Goal: Browse casually: Explore the website without a specific task or goal

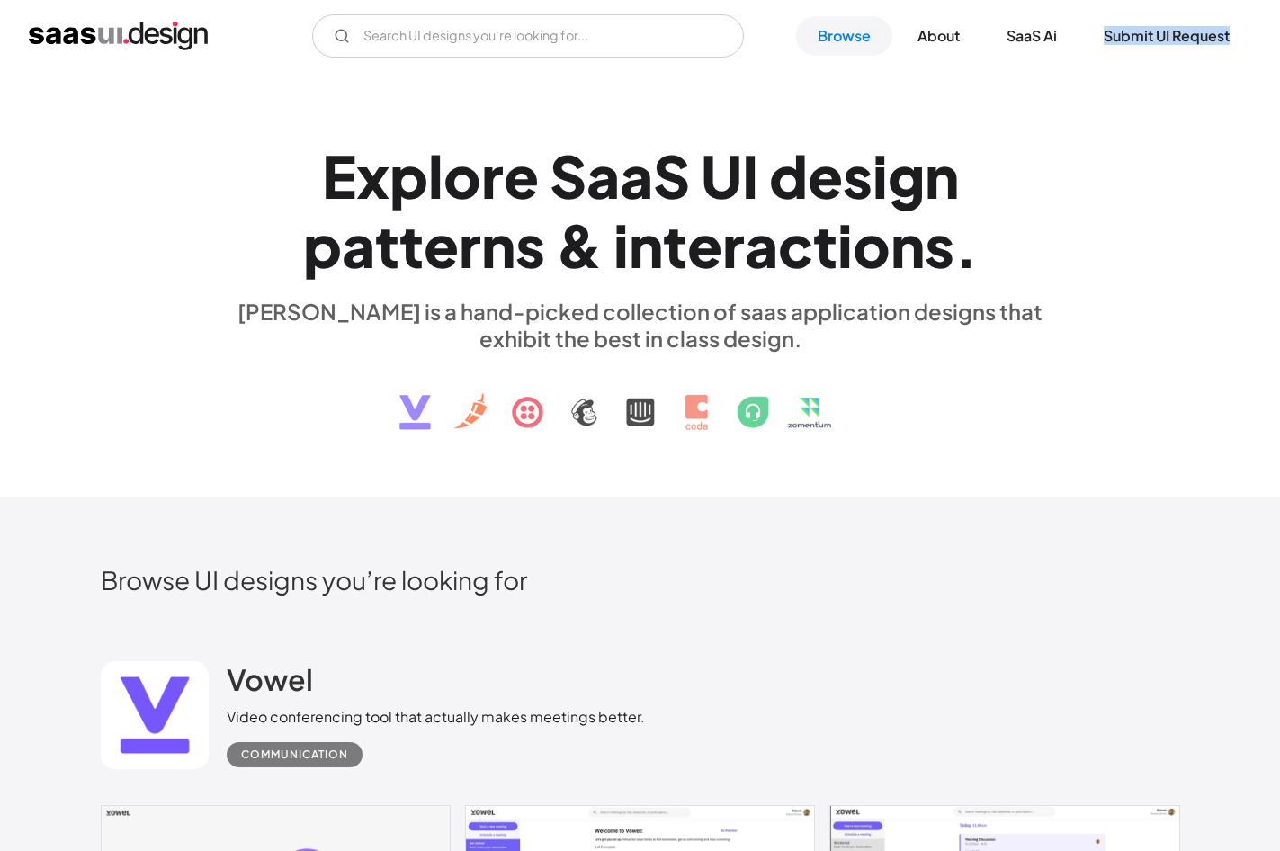
drag, startPoint x: 1273, startPoint y: 24, endPoint x: 1268, endPoint y: 36, distance: 12.9
click at [1268, 36] on div "V7 Labs Gen AI Application Design Best-in-class data labeling tool. GenAI Close…" at bounding box center [640, 35] width 1280 height 43
click at [1275, 28] on div "V7 Labs Gen AI Application Design Best-in-class data labeling tool. GenAI Close…" at bounding box center [640, 35] width 1280 height 43
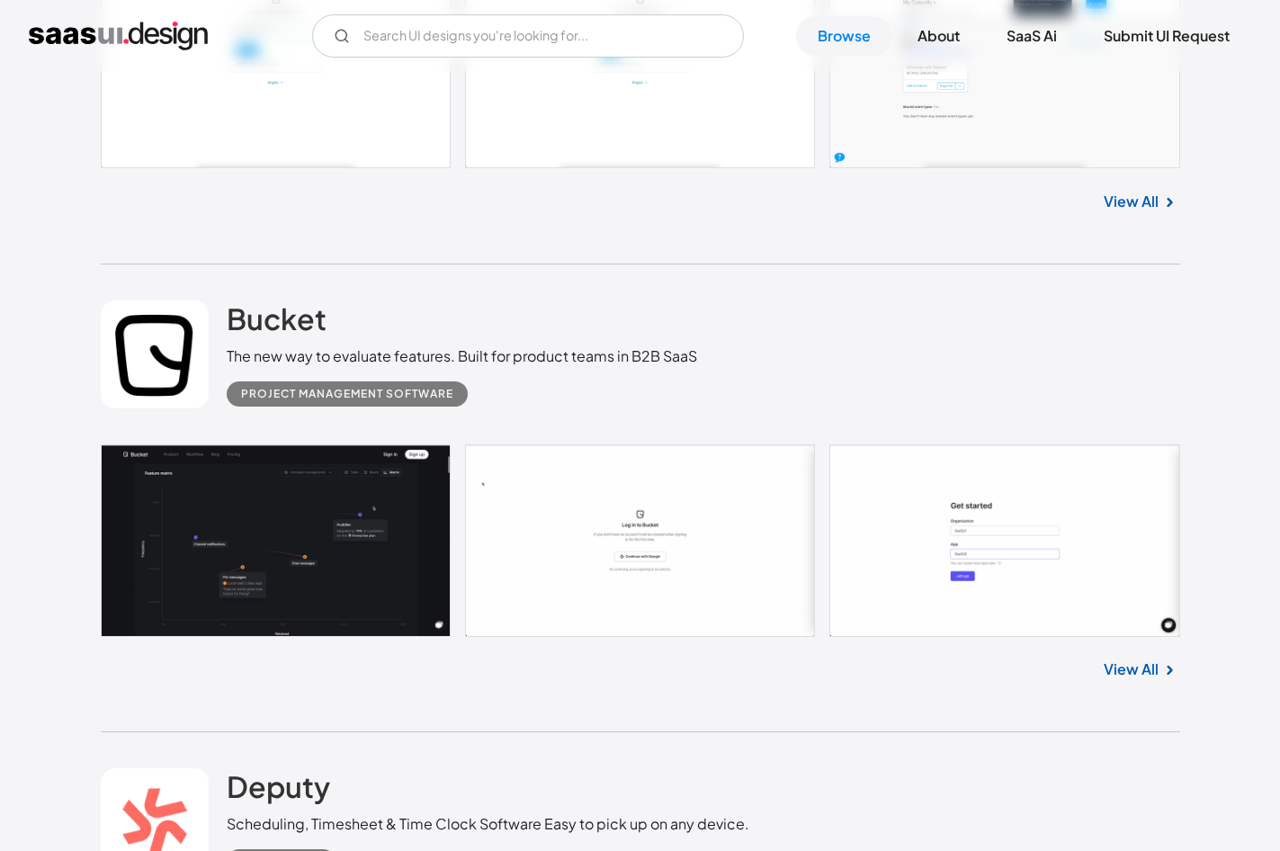
scroll to position [17190, 0]
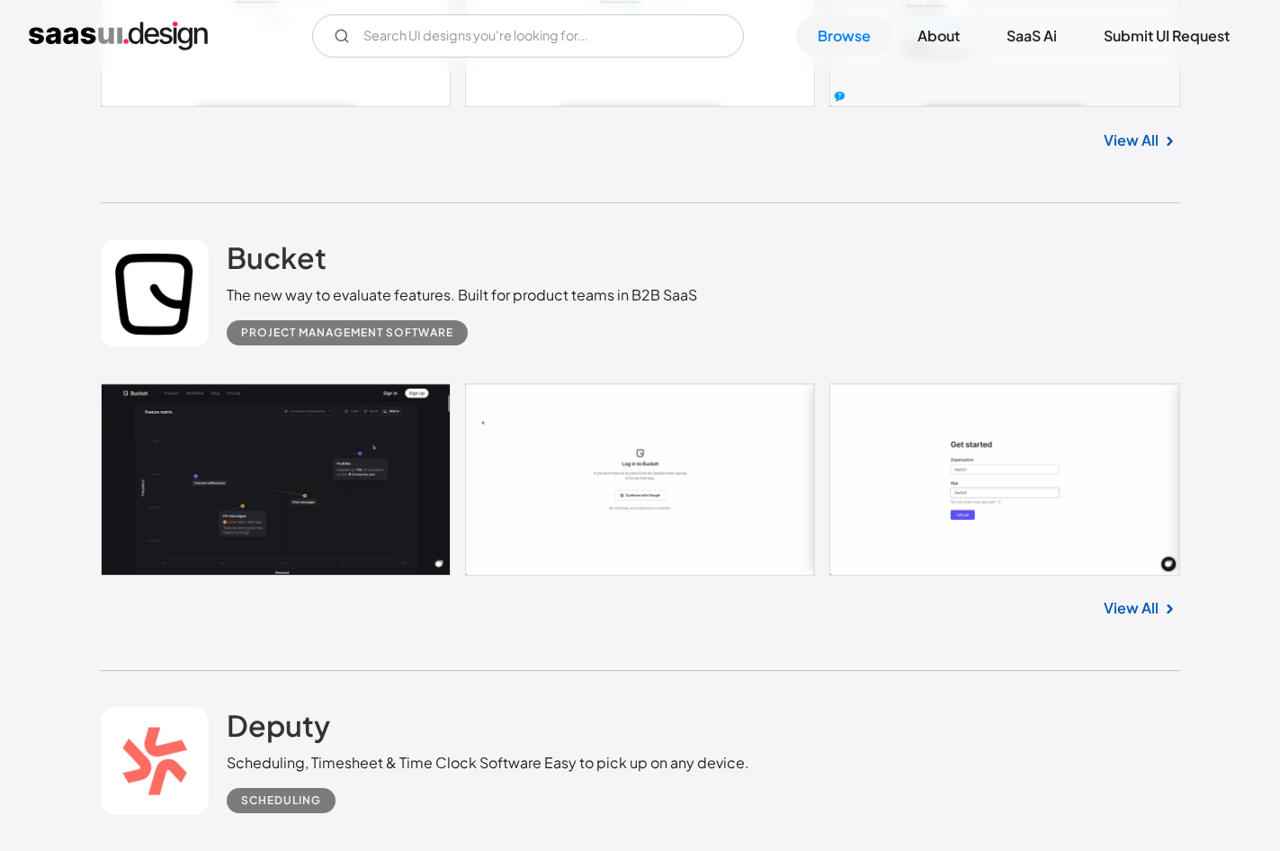
click at [394, 475] on link at bounding box center [640, 479] width 1079 height 192
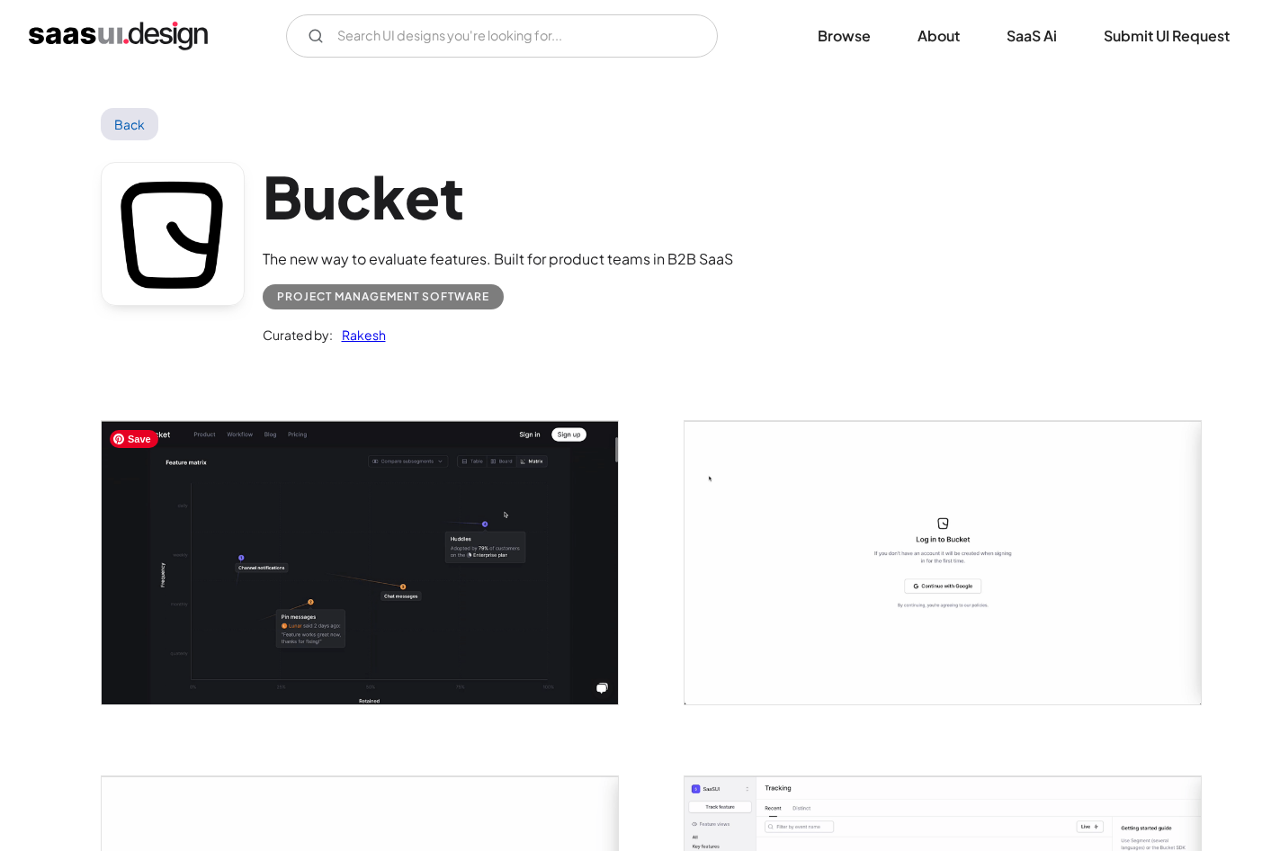
click at [410, 543] on img "open lightbox" at bounding box center [360, 562] width 516 height 282
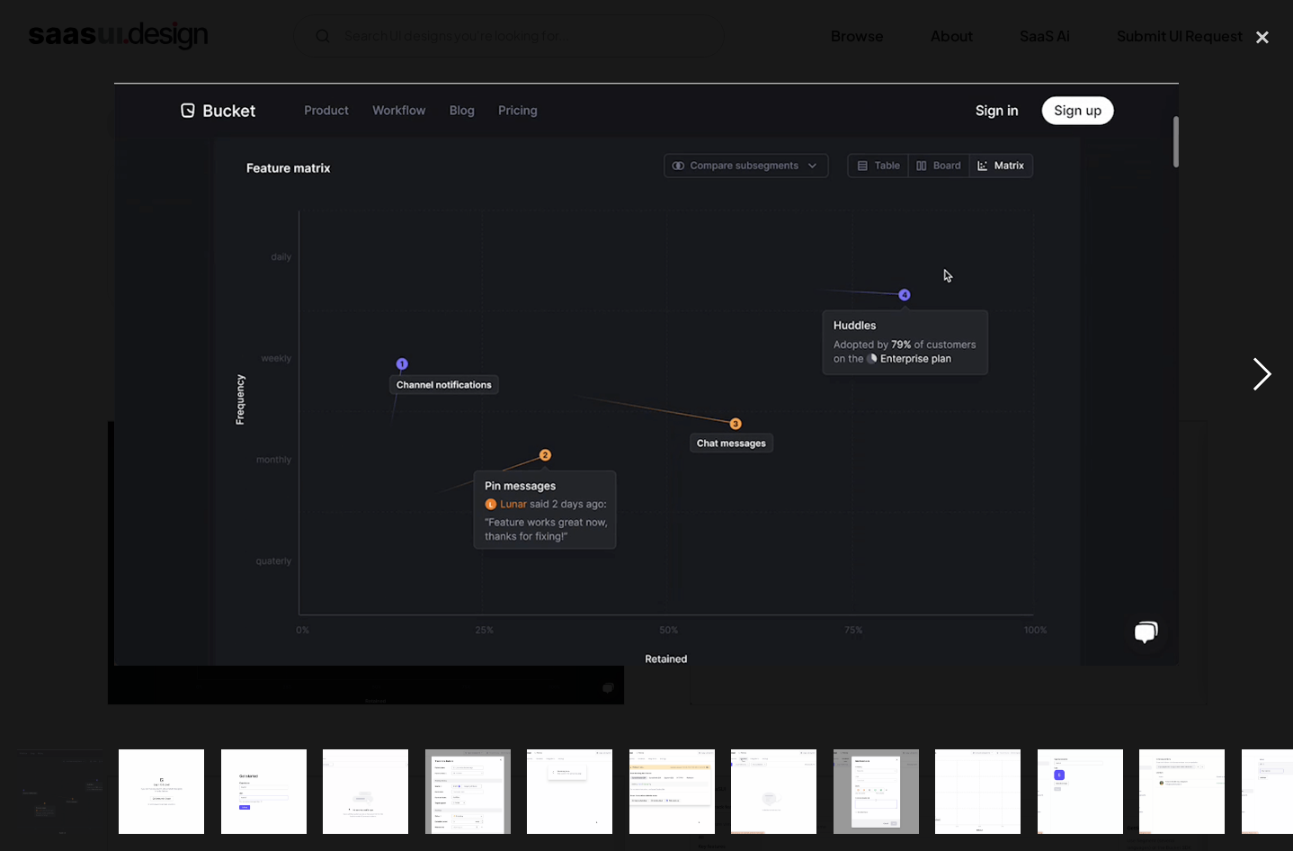
click at [1262, 377] on div "next image" at bounding box center [1262, 374] width 61 height 715
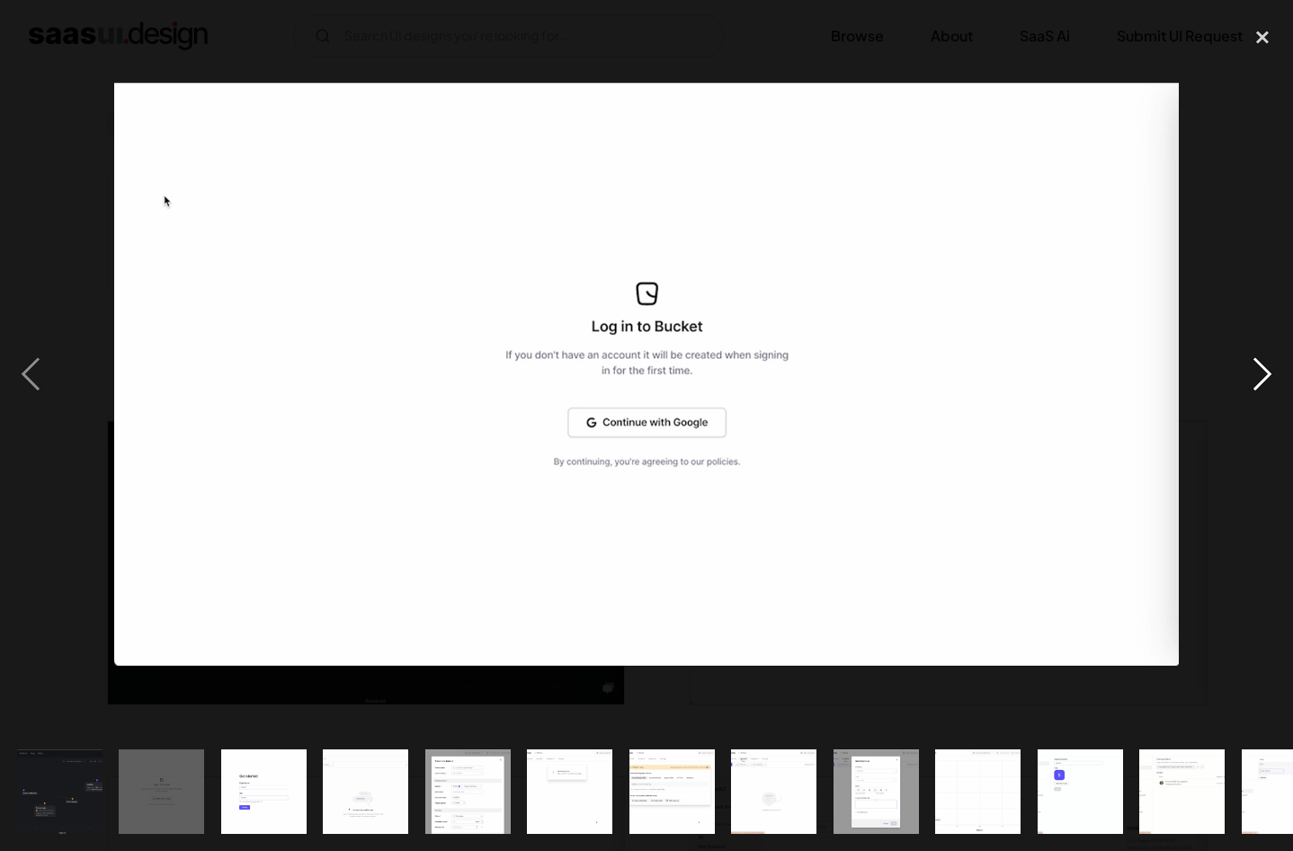
click at [1260, 370] on div "next image" at bounding box center [1262, 374] width 61 height 715
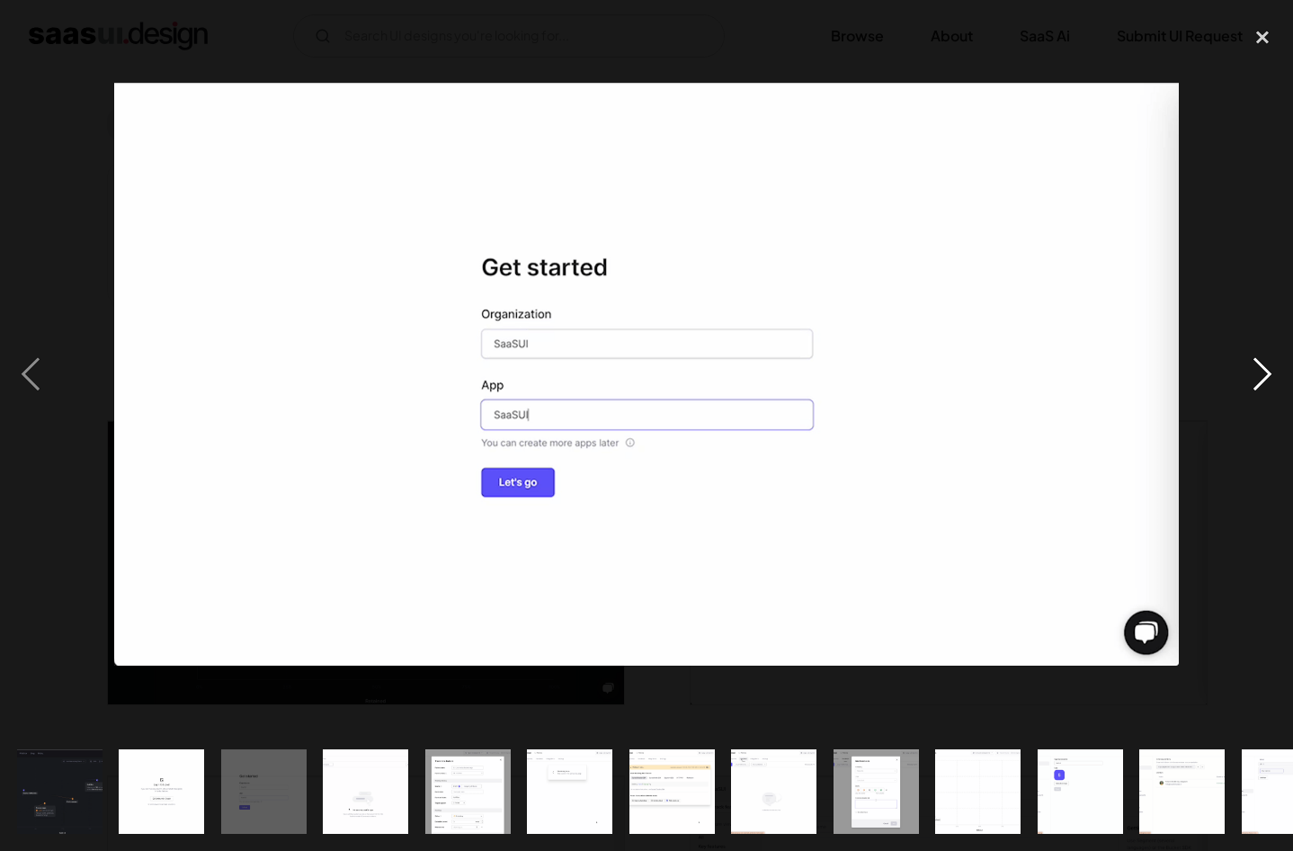
click at [1263, 368] on div "next image" at bounding box center [1262, 374] width 61 height 715
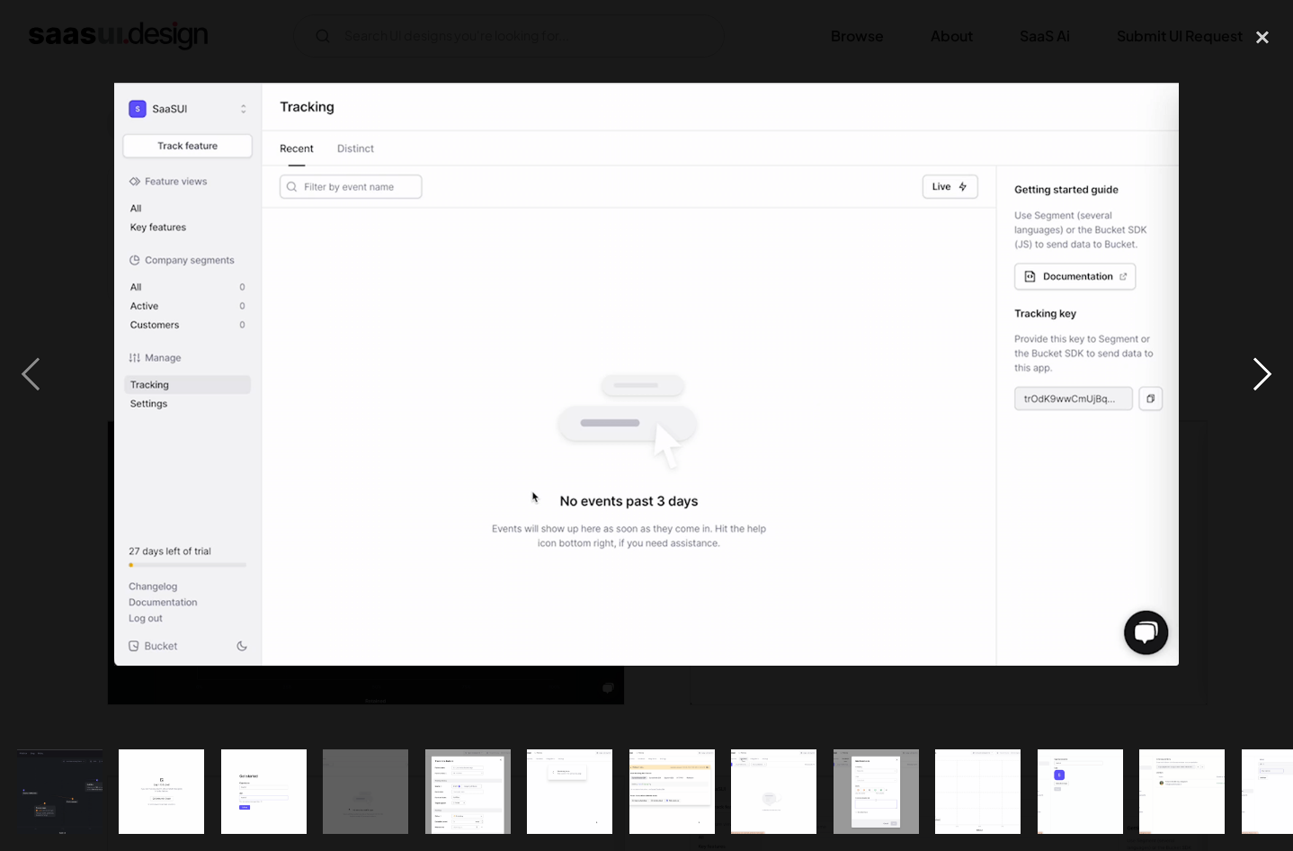
click at [1266, 365] on div "next image" at bounding box center [1262, 374] width 61 height 715
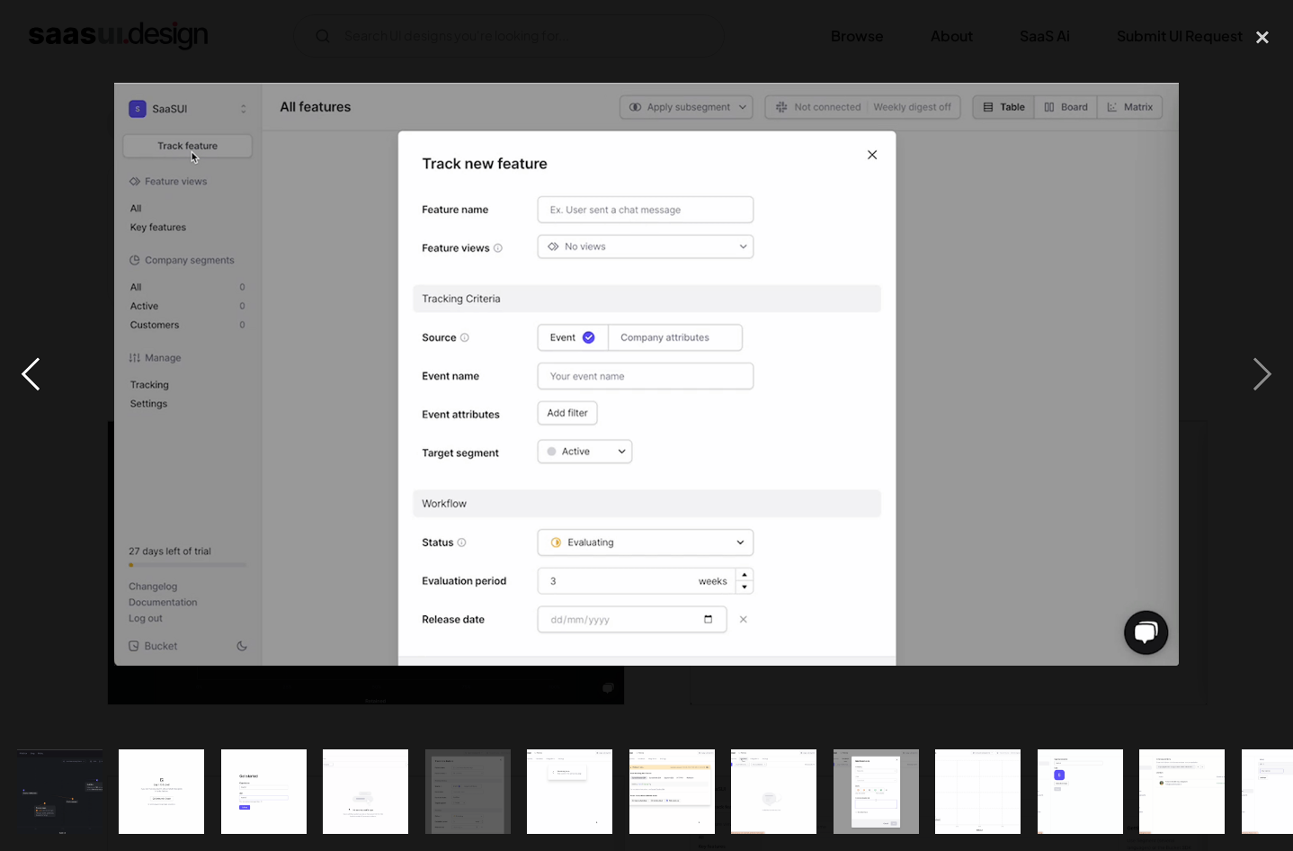
click at [46, 374] on div "previous image" at bounding box center [30, 374] width 61 height 715
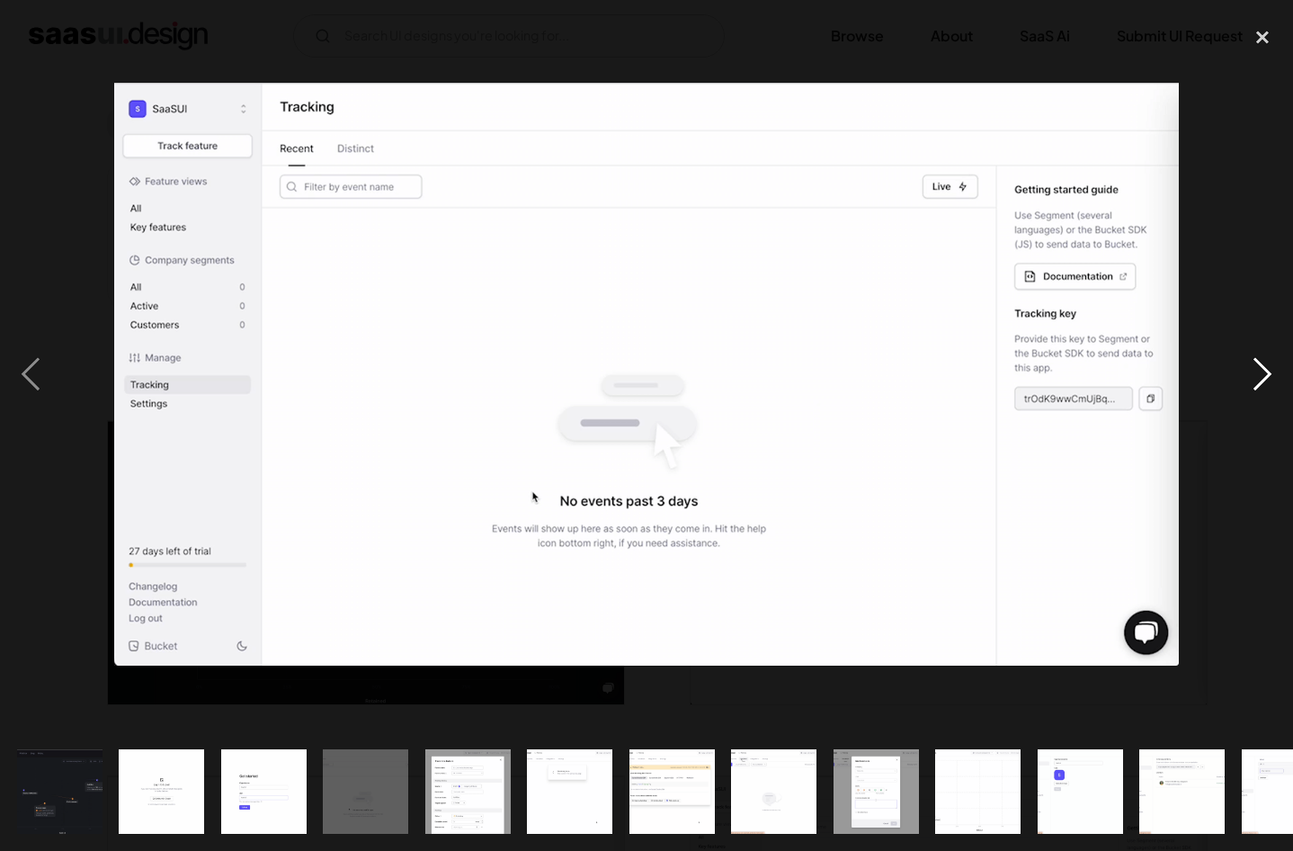
click at [1262, 375] on div "next image" at bounding box center [1262, 374] width 61 height 715
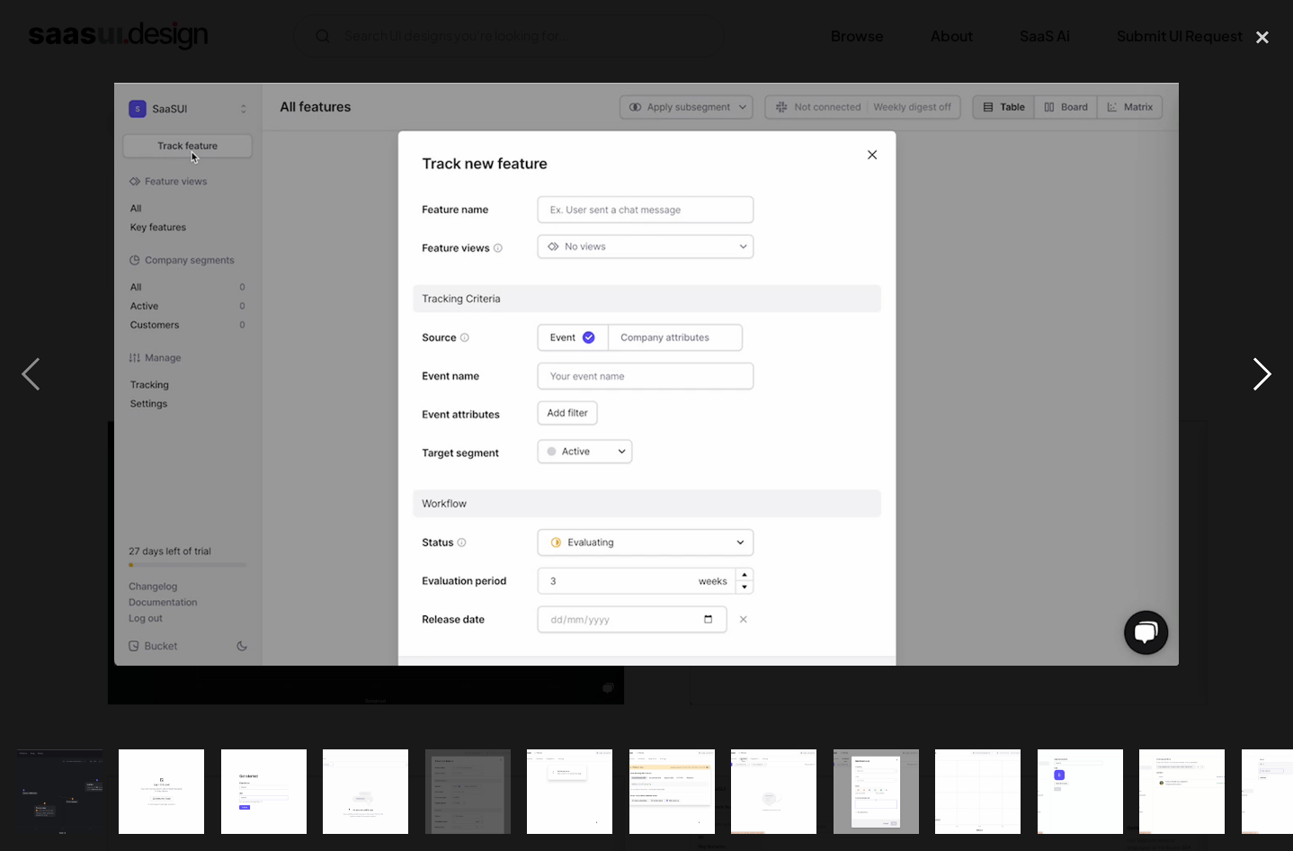
click at [1260, 373] on div "next image" at bounding box center [1262, 374] width 61 height 715
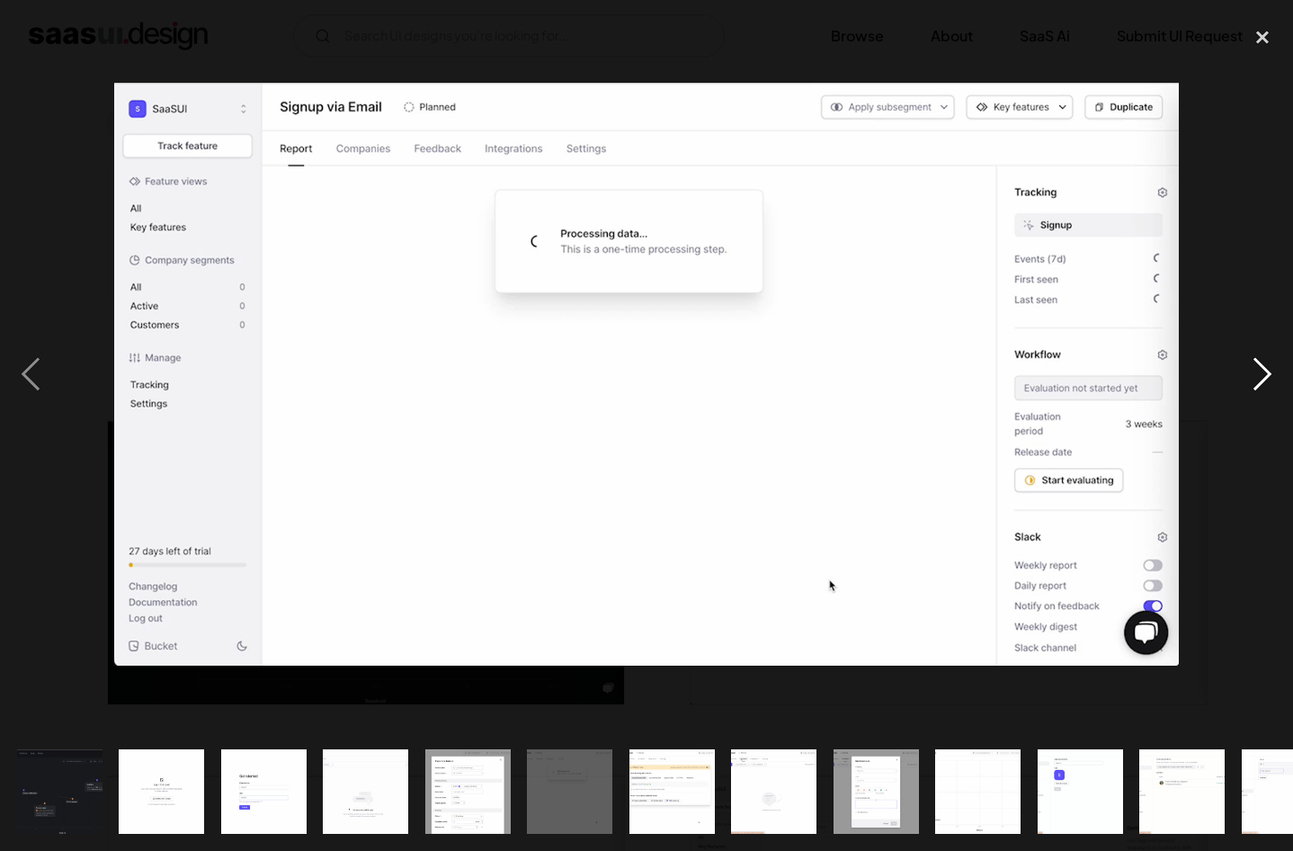
click at [1258, 374] on div "next image" at bounding box center [1262, 374] width 61 height 715
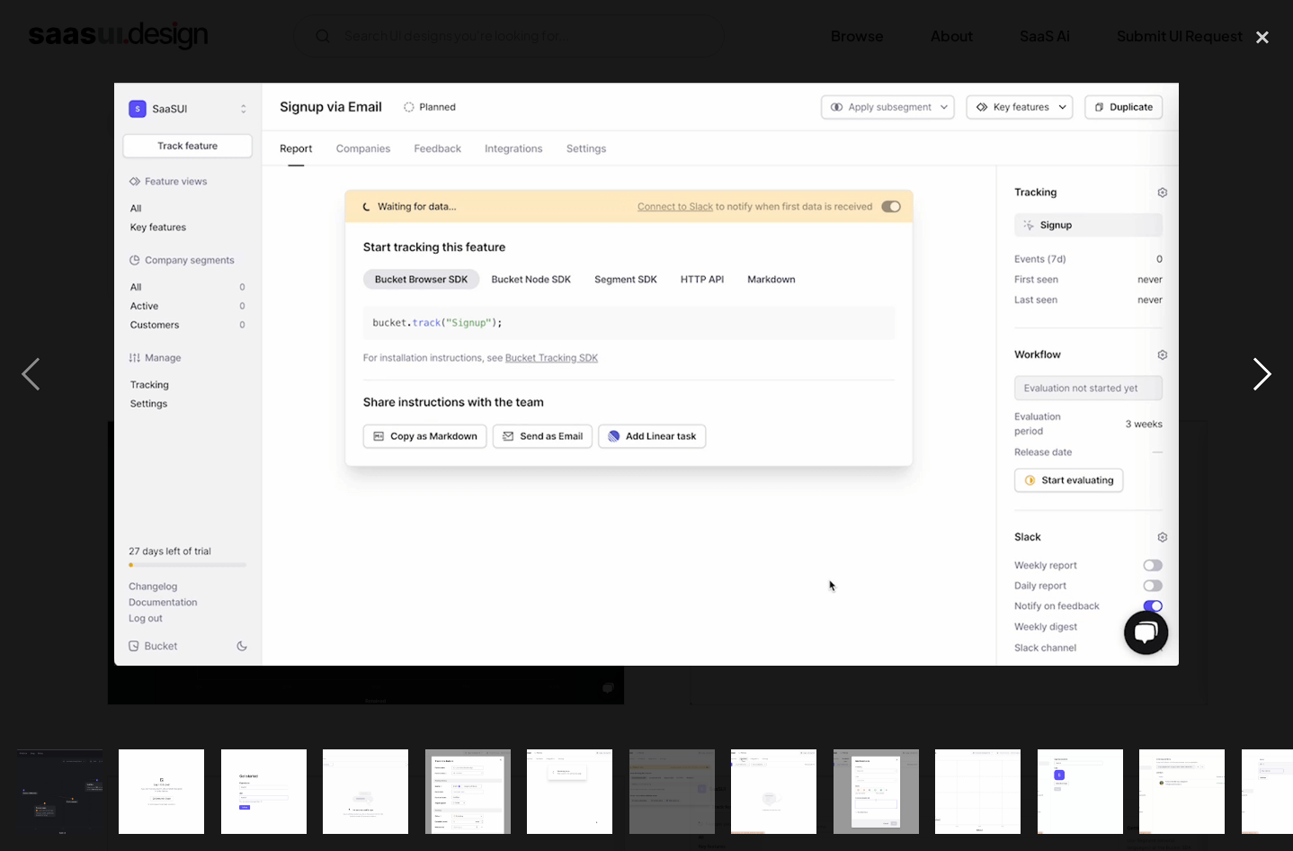
click at [1260, 374] on div "next image" at bounding box center [1262, 374] width 61 height 715
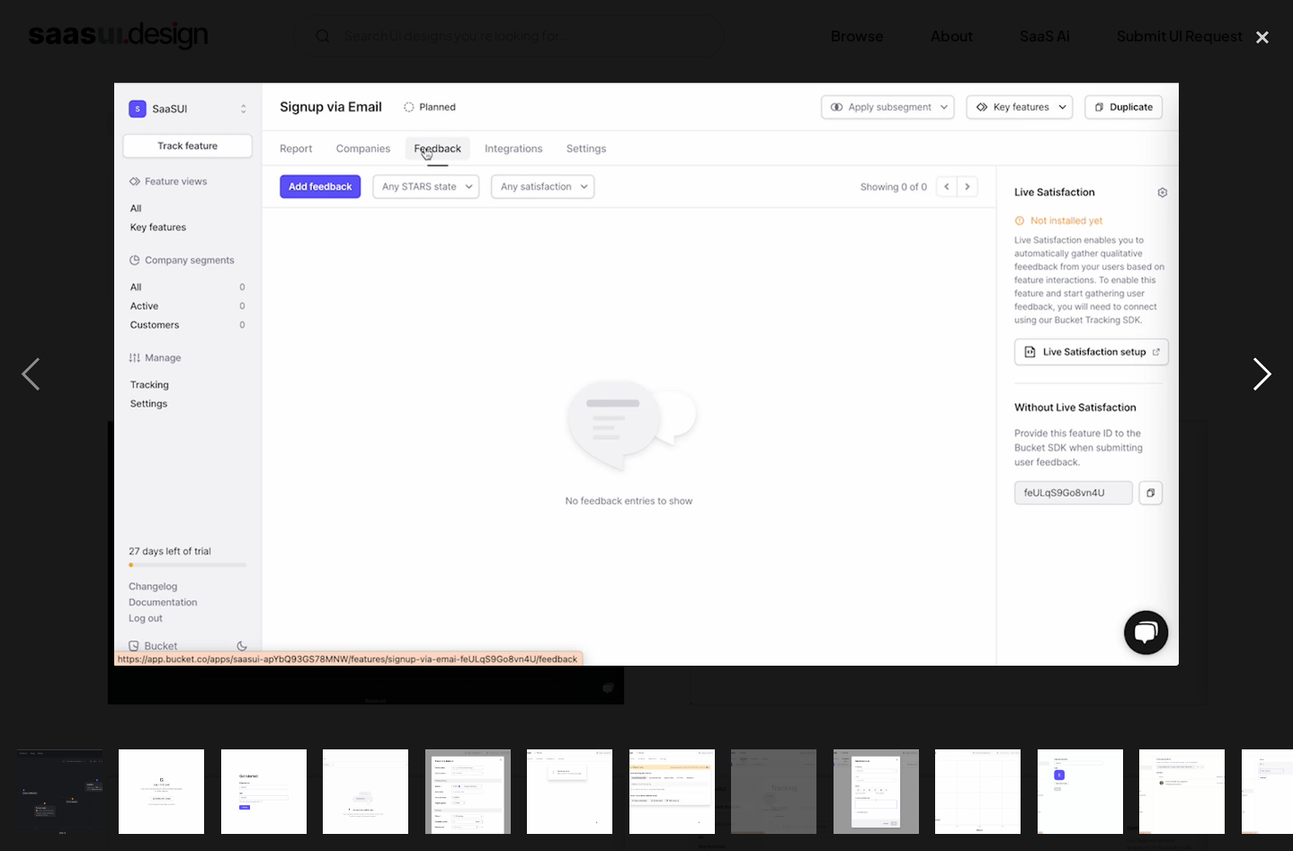
click at [1259, 374] on div "next image" at bounding box center [1262, 374] width 61 height 715
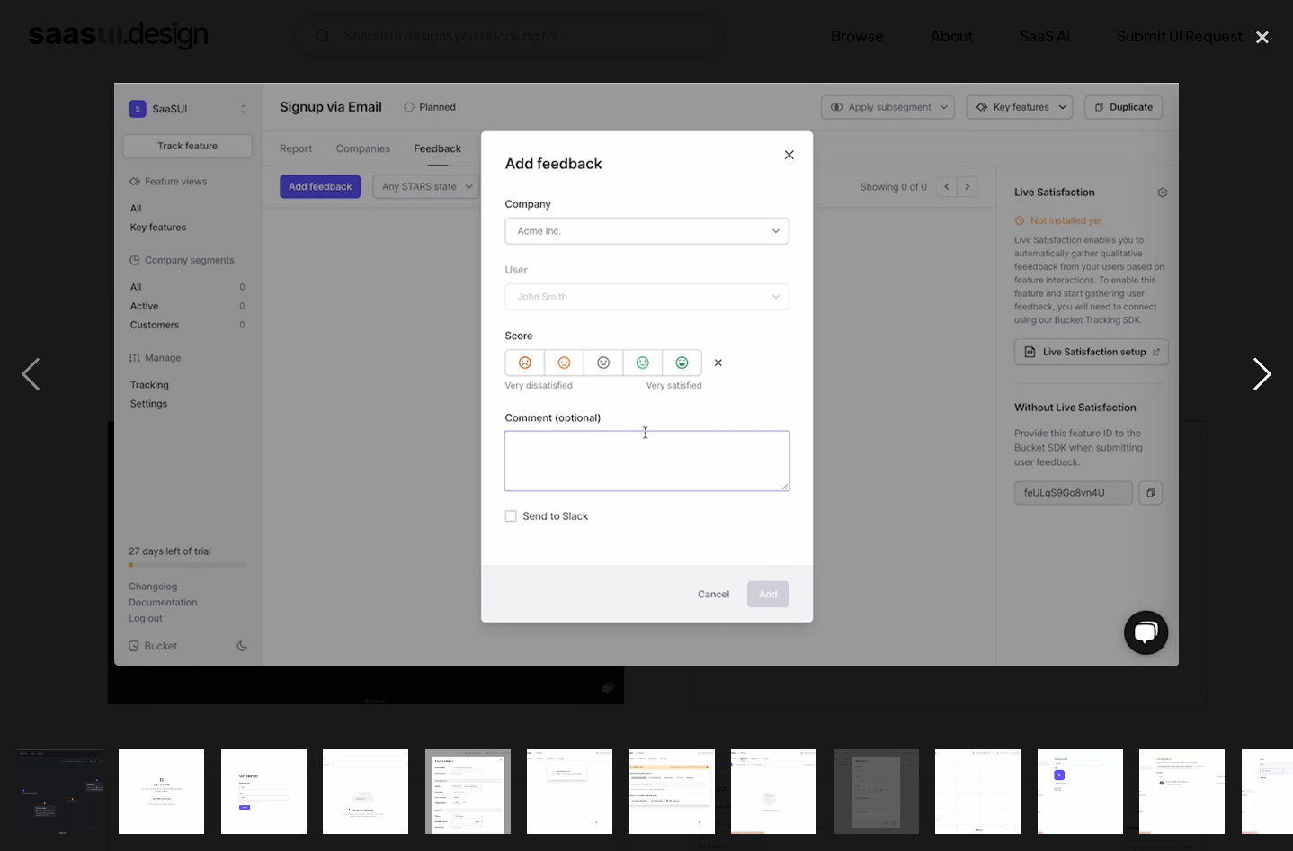
click at [1261, 374] on div "next image" at bounding box center [1262, 374] width 61 height 715
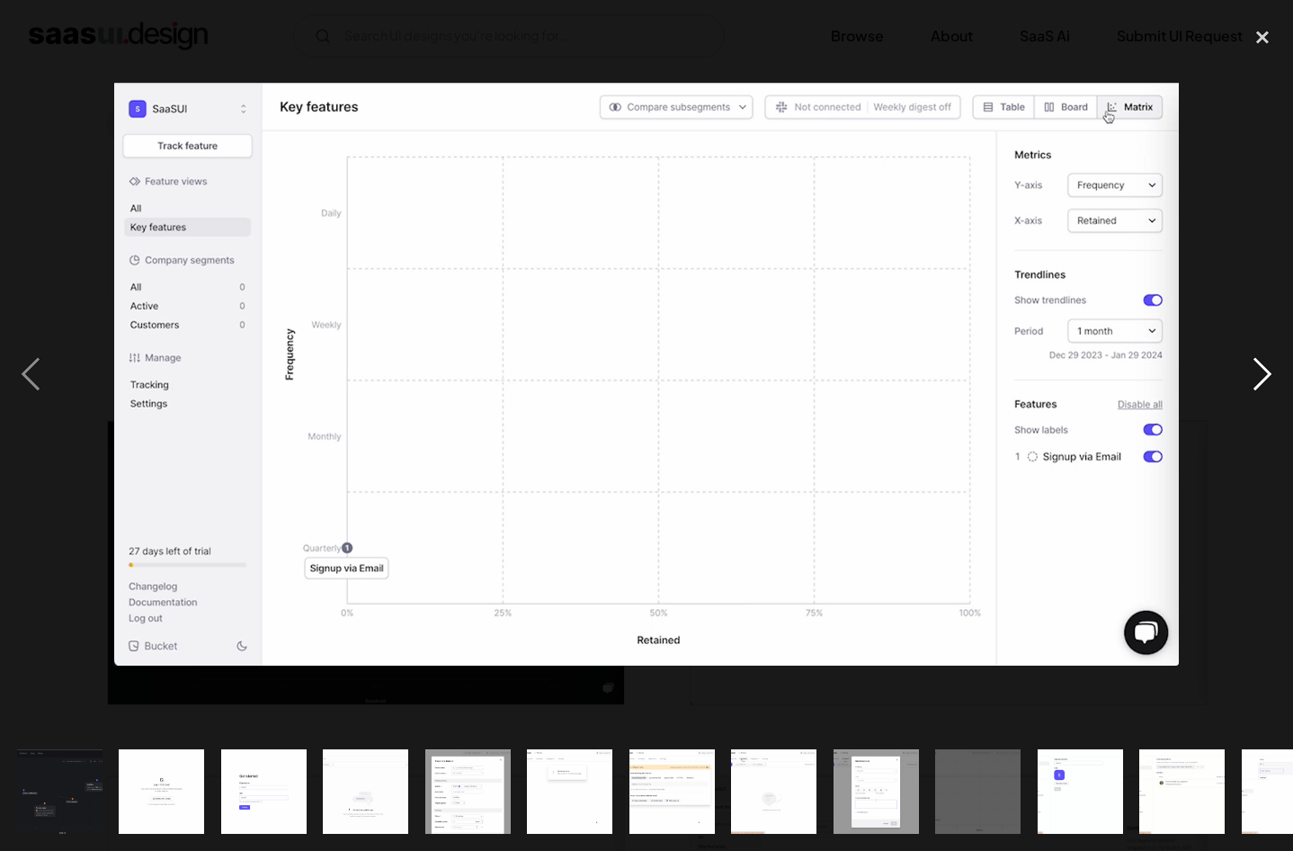
click at [1260, 299] on div "next image" at bounding box center [1262, 374] width 61 height 715
